Goal: Transaction & Acquisition: Subscribe to service/newsletter

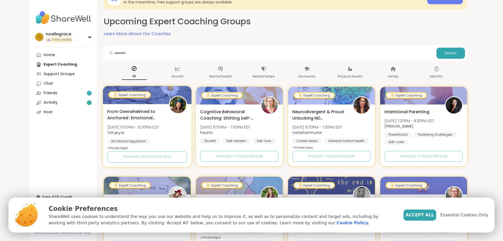
scroll to position [26, 0]
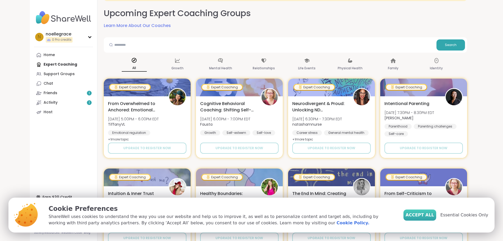
click at [428, 215] on span "Accept All" at bounding box center [420, 215] width 29 height 6
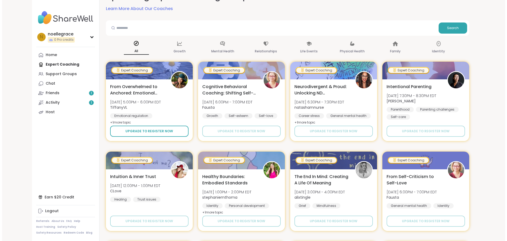
scroll to position [53, 0]
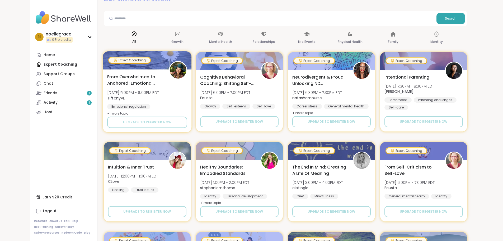
drag, startPoint x: 141, startPoint y: 121, endPoint x: 128, endPoint y: 128, distance: 15.4
click at [128, 129] on div "From Overwhelmed to Anchored: Emotional Regulation [DATE] 5:00PM - 6:00PM EDT T…" at bounding box center [147, 100] width 89 height 63
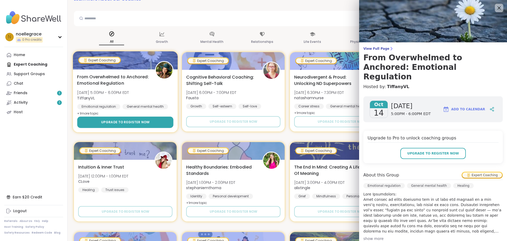
click at [127, 123] on span "Upgrade to register now" at bounding box center [125, 122] width 49 height 5
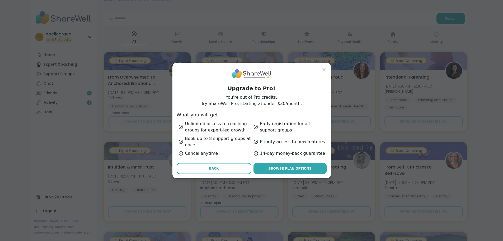
click at [213, 165] on button "Back" at bounding box center [214, 168] width 75 height 11
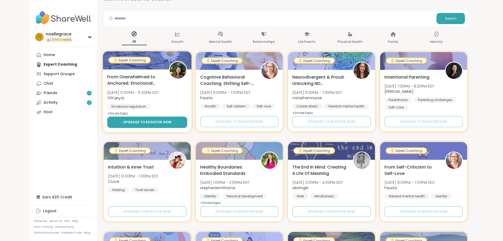
click at [161, 120] on button "Upgrade to register now" at bounding box center [147, 121] width 80 height 11
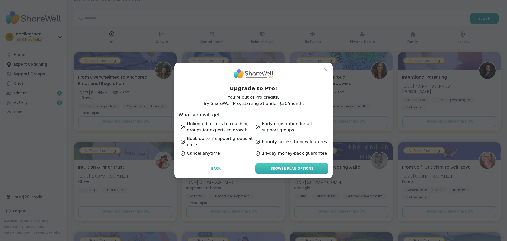
click at [307, 169] on link "Browse Plan Options" at bounding box center [291, 168] width 73 height 11
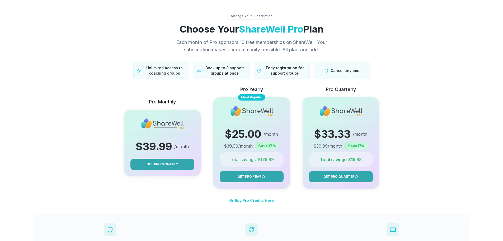
drag, startPoint x: 351, startPoint y: 177, endPoint x: 315, endPoint y: 199, distance: 42.3
click at [338, 204] on section "Manage Your Subscription Choose Your ShareWell Pro Plan Each month of Pro spons…" at bounding box center [252, 146] width 444 height 293
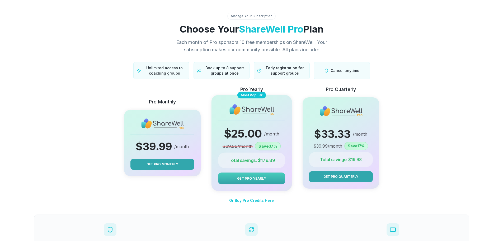
click at [256, 180] on span "Get Pro Yearly" at bounding box center [251, 178] width 29 height 5
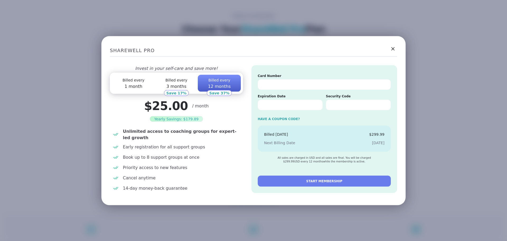
drag, startPoint x: 283, startPoint y: 92, endPoint x: 287, endPoint y: 86, distance: 6.5
click at [286, 88] on div "Card Number" at bounding box center [324, 81] width 133 height 20
click at [288, 83] on iframe at bounding box center [324, 84] width 124 height 4
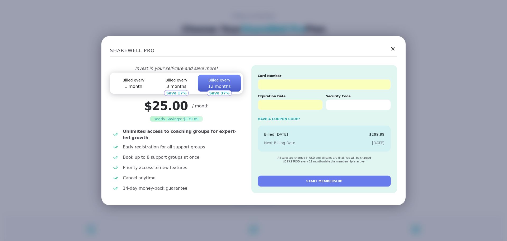
click at [343, 110] on div at bounding box center [358, 105] width 65 height 11
click at [334, 183] on span "START MEMBERSHIP" at bounding box center [324, 181] width 36 height 5
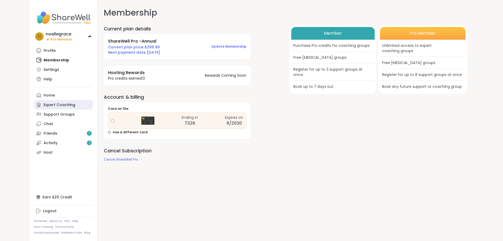
click at [44, 105] on div "Expert Coaching" at bounding box center [60, 104] width 32 height 5
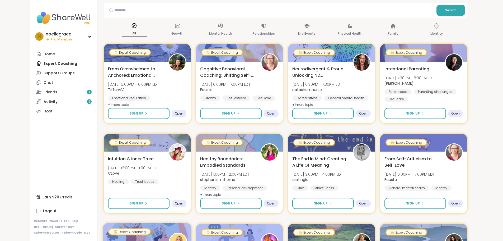
scroll to position [26, 0]
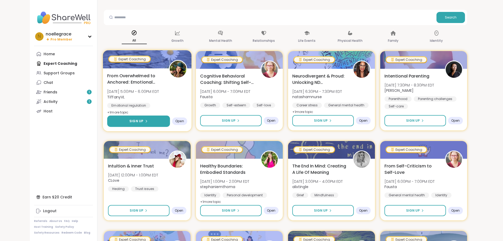
click at [140, 120] on button "Sign Up" at bounding box center [138, 120] width 63 height 11
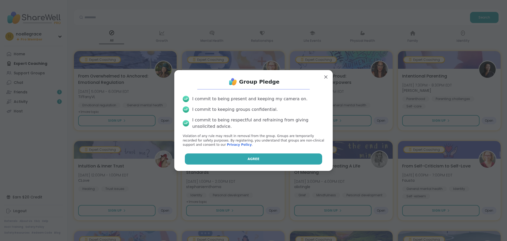
click at [244, 158] on button "Agree" at bounding box center [254, 158] width 138 height 11
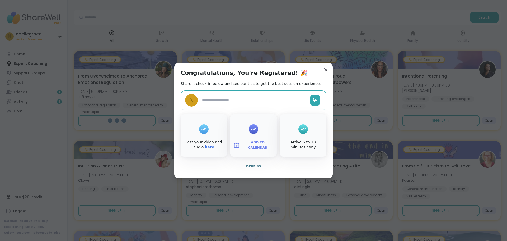
type textarea "*"
click at [254, 164] on span "Dismiss" at bounding box center [253, 166] width 15 height 5
